Goal: Check status: Check status

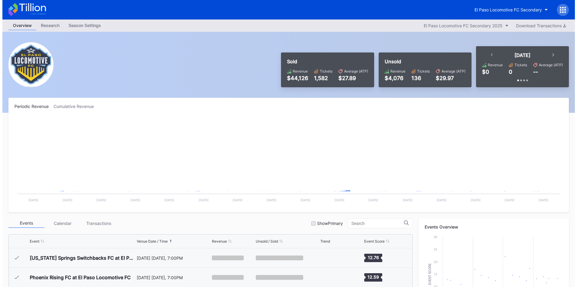
scroll to position [135, 0]
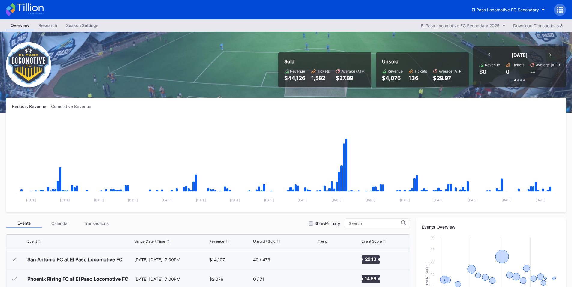
click at [562, 8] on icon at bounding box center [563, 8] width 2 height 2
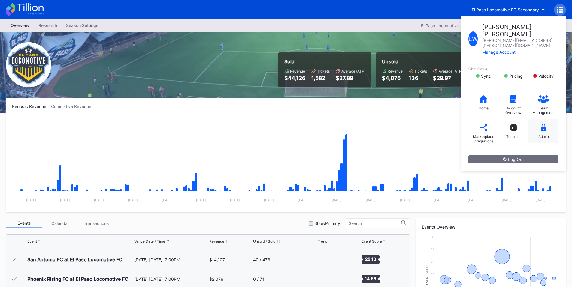
click at [542, 124] on icon at bounding box center [543, 128] width 5 height 8
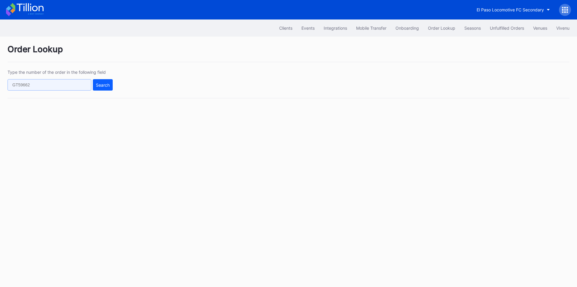
click at [42, 80] on input "text" at bounding box center [50, 84] width 84 height 11
paste input "75881723"
click at [105, 90] on button "Search" at bounding box center [103, 84] width 20 height 11
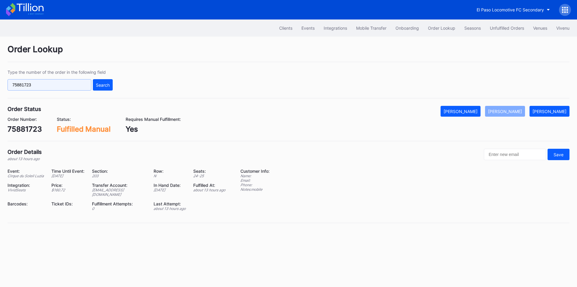
click at [41, 86] on input "75881723" at bounding box center [50, 84] width 84 height 11
paste input "624807949"
click at [102, 85] on div "Search" at bounding box center [103, 85] width 14 height 5
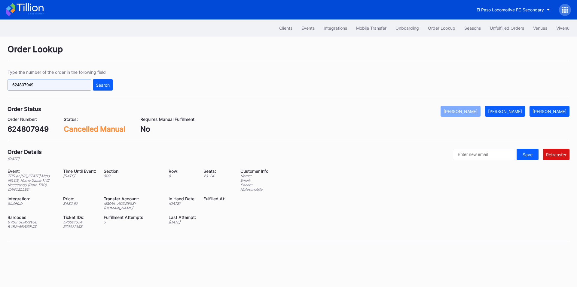
click at [49, 87] on input "624807949" at bounding box center [50, 84] width 84 height 11
paste input "5304696"
type input "625304696"
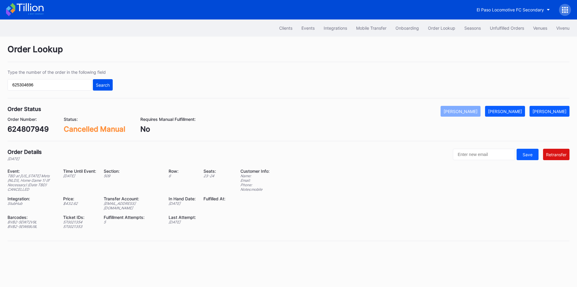
click at [100, 86] on div "Search" at bounding box center [103, 85] width 14 height 5
